Goal: Task Accomplishment & Management: Complete application form

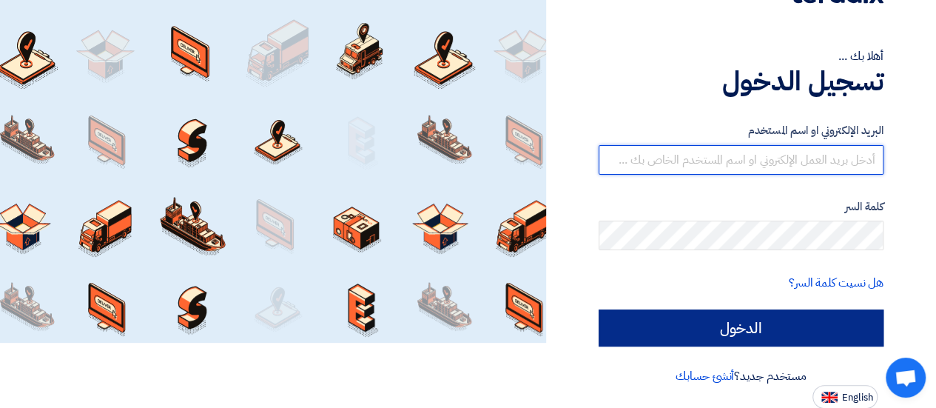
type input "[EMAIL_ADDRESS][DOMAIN_NAME]"
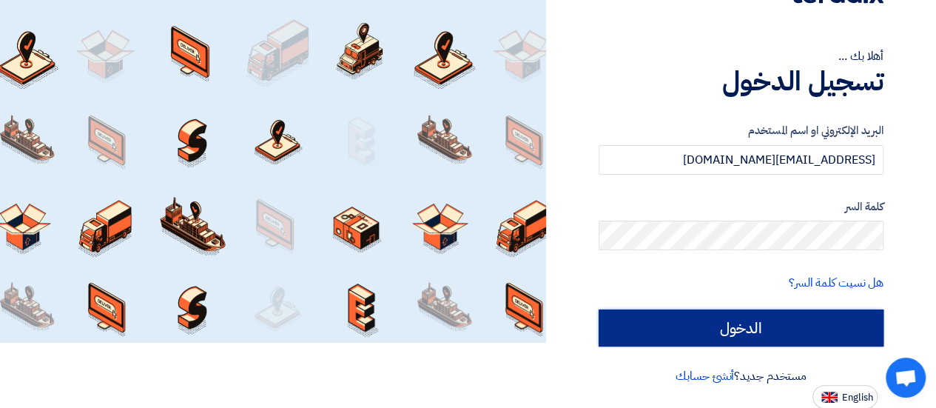
click at [714, 314] on input "الدخول" at bounding box center [740, 327] width 285 height 37
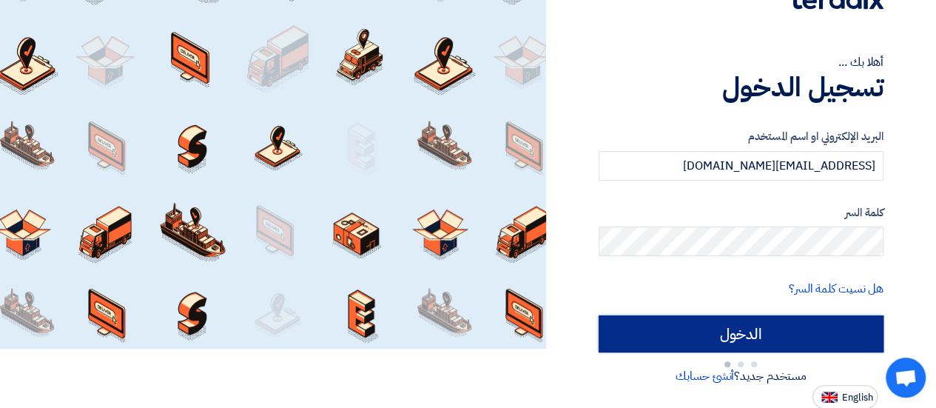
type input "Sign in"
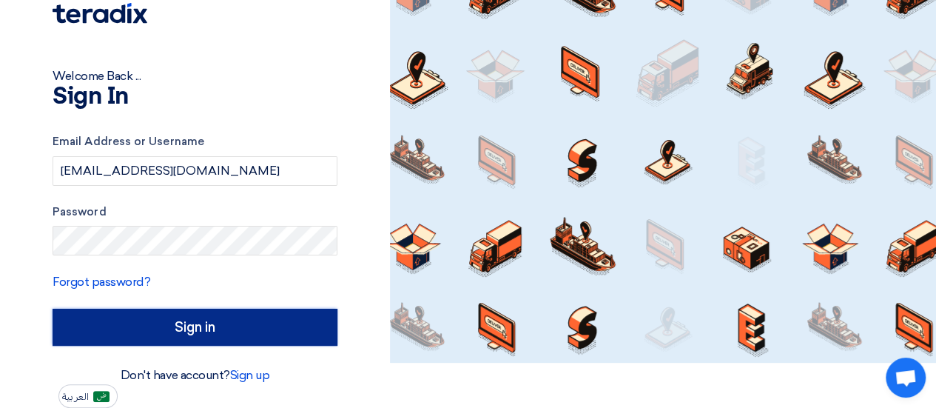
scroll to position [44, 0]
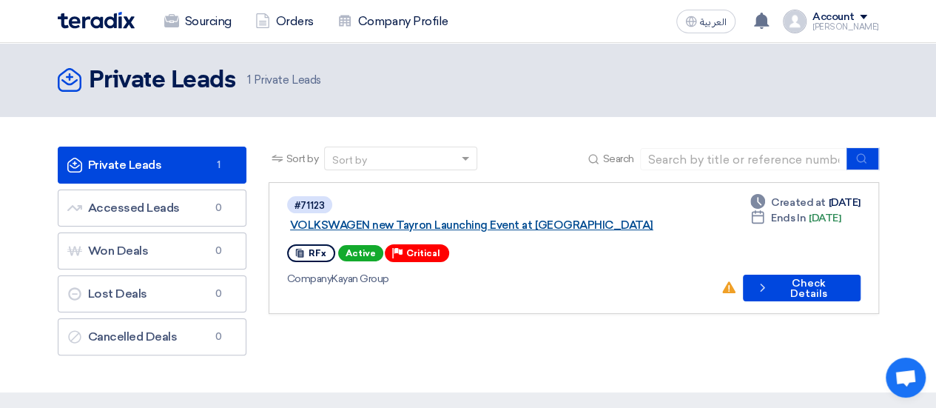
click at [453, 218] on link "VOLKSWAGEN new Tayron Launching Event at [GEOGRAPHIC_DATA]" at bounding box center [475, 224] width 370 height 13
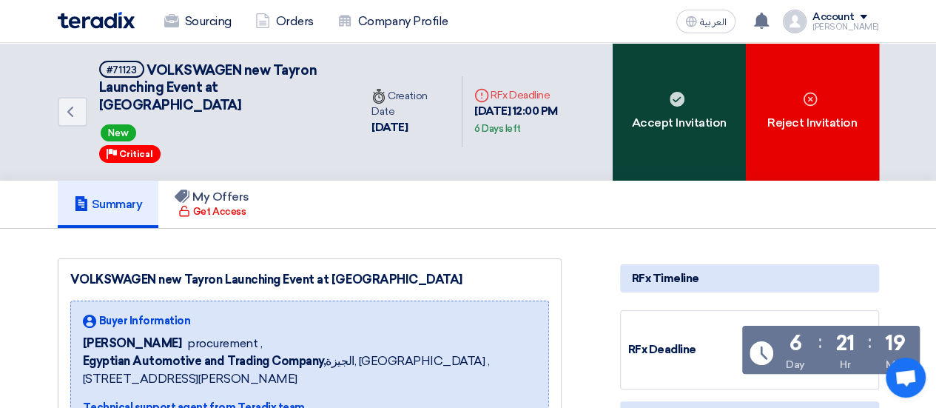
click at [654, 89] on div "Accept Invitation" at bounding box center [678, 112] width 133 height 138
